Goal: Task Accomplishment & Management: Use online tool/utility

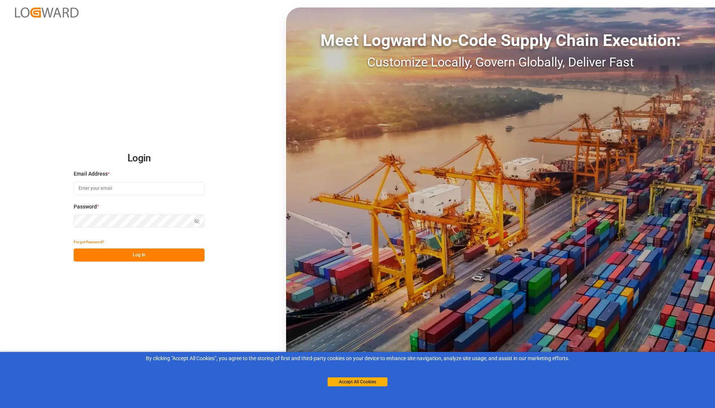
click at [140, 190] on input at bounding box center [139, 188] width 131 height 13
type input "[EMAIL_ADDRESS][PERSON_NAME][DOMAIN_NAME]"
click at [150, 257] on button "Log In" at bounding box center [139, 255] width 131 height 13
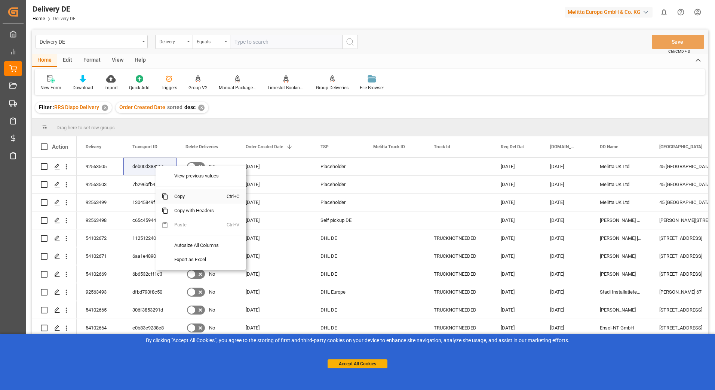
click at [177, 197] on span "Copy" at bounding box center [197, 197] width 58 height 14
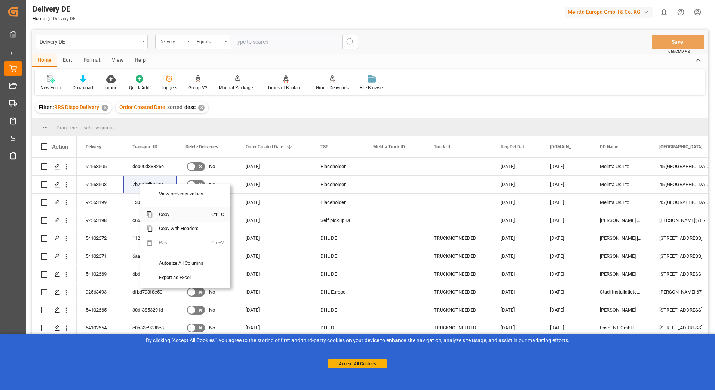
click at [165, 215] on span "Copy" at bounding box center [182, 215] width 58 height 14
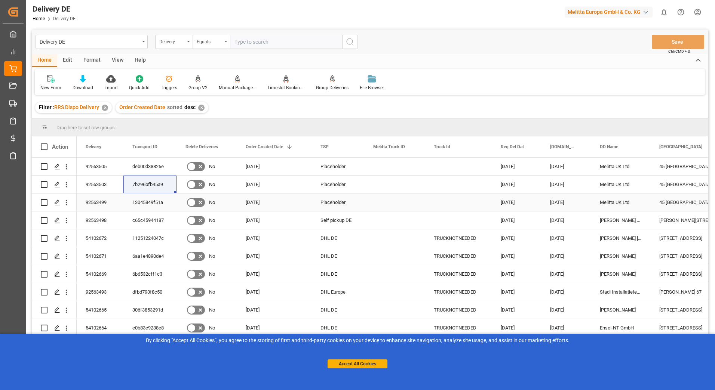
click at [145, 202] on div "13045849f51a" at bounding box center [149, 203] width 53 height 18
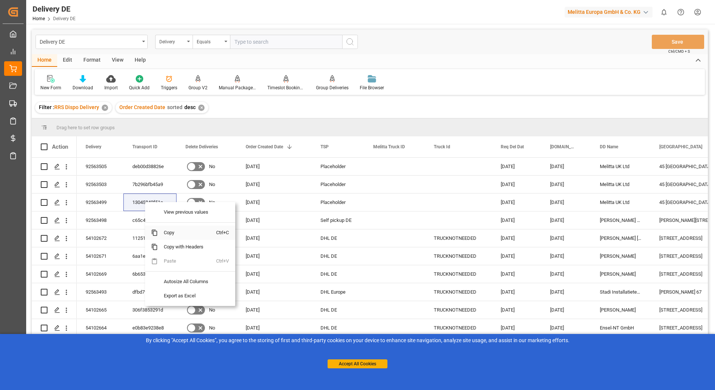
click at [167, 232] on span "Copy" at bounding box center [187, 233] width 58 height 14
